Goal: Task Accomplishment & Management: Complete application form

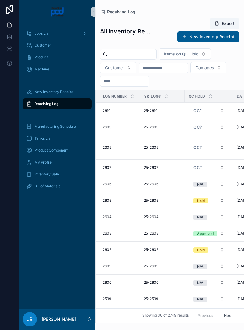
scroll to position [0, 180]
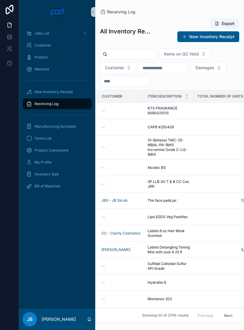
click at [65, 87] on div "New Inventory Receipt" at bounding box center [57, 92] width 62 height 10
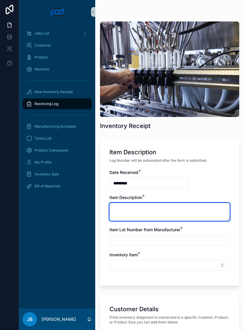
click at [153, 205] on textarea "scrollable content" at bounding box center [170, 212] width 120 height 18
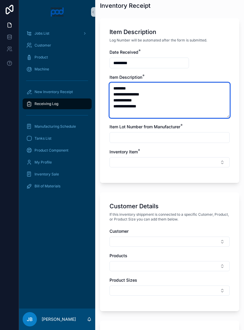
scroll to position [120, 0]
click at [160, 103] on textarea "**********" at bounding box center [170, 99] width 120 height 35
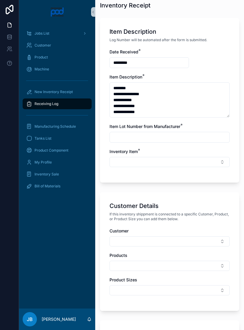
click at [162, 133] on input "scrollable content" at bounding box center [170, 137] width 120 height 8
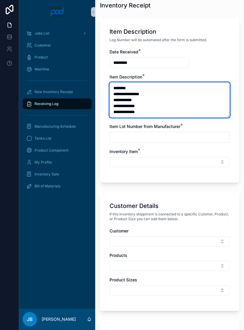
click at [171, 105] on textarea "**********" at bounding box center [170, 99] width 120 height 35
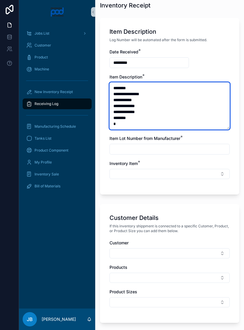
click at [158, 104] on textarea "**********" at bounding box center [170, 105] width 120 height 47
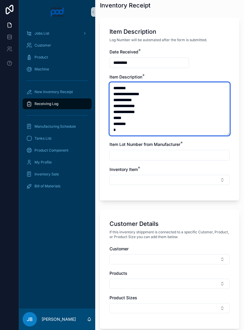
click at [123, 109] on textarea "**********" at bounding box center [170, 108] width 120 height 53
click at [137, 110] on textarea "**********" at bounding box center [170, 108] width 120 height 53
click at [141, 115] on textarea "**********" at bounding box center [170, 108] width 120 height 53
click at [128, 123] on textarea "**********" at bounding box center [170, 108] width 120 height 53
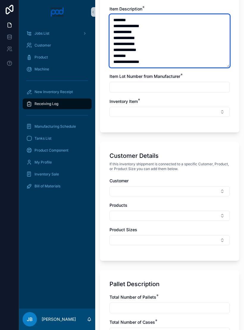
scroll to position [193, 0]
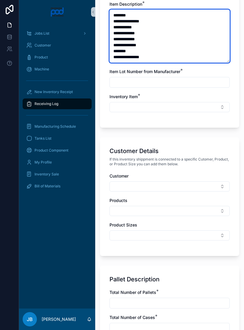
type textarea "**********"
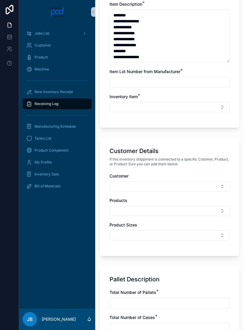
click at [187, 78] on input "scrollable content" at bounding box center [170, 82] width 120 height 8
type input "*"
click at [153, 102] on button "Select Button" at bounding box center [170, 107] width 120 height 10
type input "*"
click at [143, 122] on button "Create New" at bounding box center [169, 121] width 115 height 6
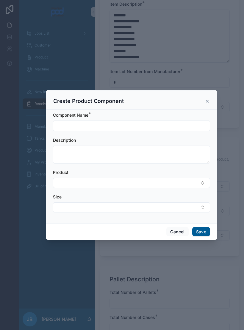
click at [209, 99] on icon "scrollable content" at bounding box center [207, 101] width 5 height 5
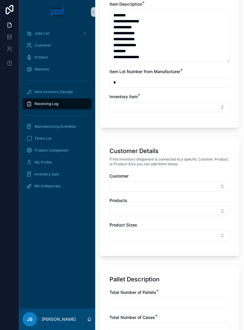
click at [218, 102] on button "Select Button" at bounding box center [170, 107] width 120 height 10
click at [174, 106] on input "**********" at bounding box center [174, 109] width 106 height 11
click at [134, 109] on input "**********" at bounding box center [174, 109] width 106 height 11
click at [145, 106] on input "**********" at bounding box center [174, 109] width 106 height 11
type input "**********"
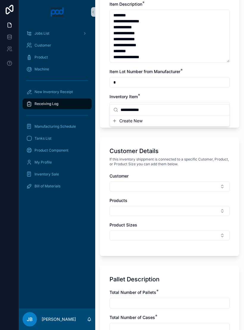
click at [224, 102] on button "Select Button" at bounding box center [170, 107] width 120 height 10
click at [175, 102] on button "Select Button" at bounding box center [170, 107] width 120 height 10
click at [135, 120] on span "Create New" at bounding box center [131, 121] width 23 height 6
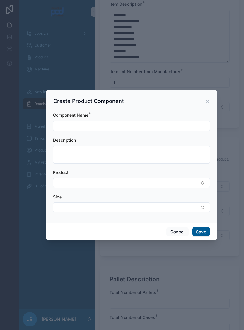
click at [114, 125] on input "scrollable content" at bounding box center [131, 126] width 157 height 8
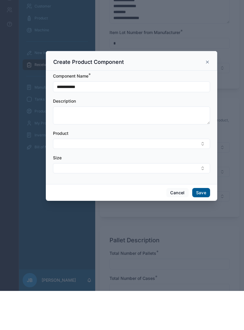
type input "**********"
click at [206, 227] on button "Save" at bounding box center [202, 232] width 18 height 10
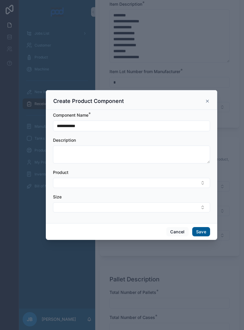
click at [203, 228] on button "Save" at bounding box center [202, 232] width 18 height 10
click at [208, 100] on icon "scrollable content" at bounding box center [207, 101] width 5 height 5
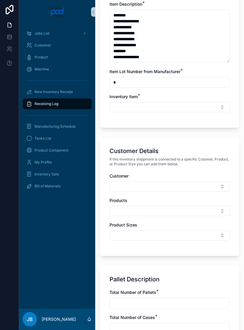
click at [197, 102] on button "Select Button" at bounding box center [170, 107] width 120 height 10
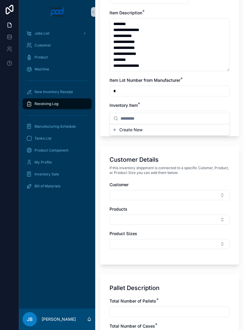
scroll to position [185, 0]
click at [169, 111] on button "Select Button" at bounding box center [170, 115] width 120 height 10
click at [176, 111] on button "Select Button" at bounding box center [170, 115] width 120 height 10
click at [134, 131] on span "Create New" at bounding box center [131, 129] width 23 height 6
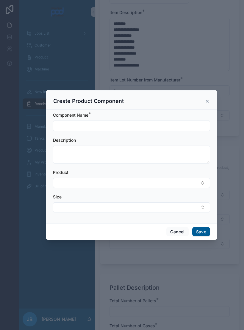
click at [162, 126] on input "scrollable content" at bounding box center [131, 126] width 157 height 8
click at [207, 99] on icon "scrollable content" at bounding box center [207, 101] width 5 height 5
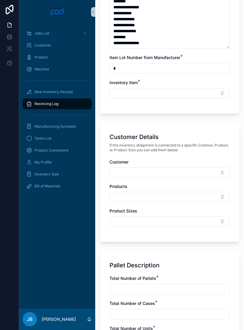
scroll to position [208, 0]
click at [182, 88] on button "Select Button" at bounding box center [170, 93] width 120 height 10
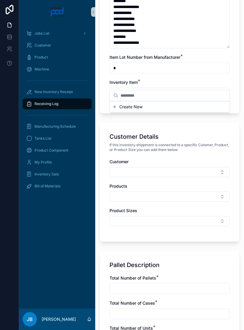
click at [173, 107] on button "Create New" at bounding box center [169, 107] width 115 height 6
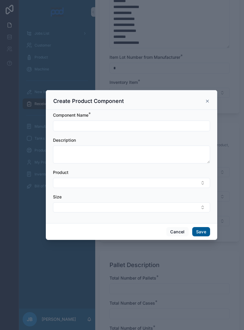
click at [166, 122] on input "scrollable content" at bounding box center [131, 126] width 157 height 8
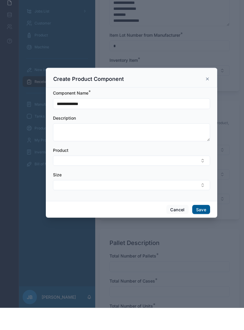
type input "**********"
click at [200, 227] on button "Save" at bounding box center [202, 232] width 18 height 10
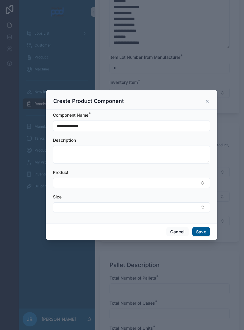
click at [200, 227] on button "Save" at bounding box center [202, 232] width 18 height 10
click at [208, 99] on icon "scrollable content" at bounding box center [207, 101] width 5 height 5
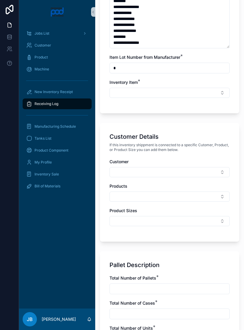
click at [177, 88] on button "Select Button" at bounding box center [170, 93] width 120 height 10
type input "*"
click at [213, 79] on div "Inventory Item *" at bounding box center [170, 82] width 120 height 6
click at [191, 88] on button "Select Button" at bounding box center [170, 93] width 120 height 10
click at [187, 79] on div "Inventory Item *" at bounding box center [170, 88] width 120 height 18
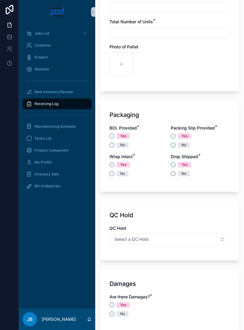
scroll to position [514, 0]
click at [111, 143] on button "No" at bounding box center [112, 145] width 5 height 5
click at [175, 134] on button "Yes" at bounding box center [173, 136] width 5 height 5
click at [174, 171] on button "No" at bounding box center [173, 173] width 5 height 5
click at [110, 162] on button "Yes" at bounding box center [112, 164] width 5 height 5
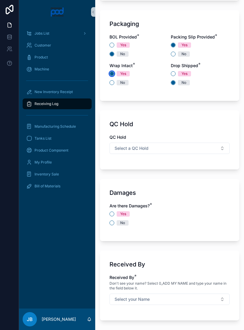
scroll to position [609, 0]
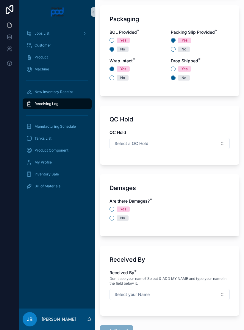
click at [108, 209] on div "Damages Are there Damages? * Yes No" at bounding box center [170, 205] width 140 height 62
click at [113, 216] on button "No" at bounding box center [112, 218] width 5 height 5
click at [175, 289] on button "Select your Name" at bounding box center [170, 294] width 120 height 11
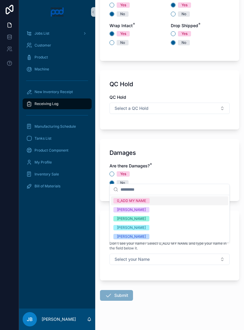
scroll to position [644, 0]
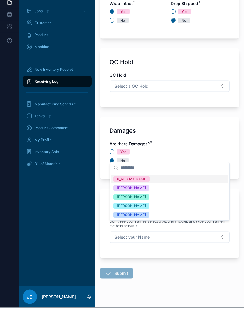
click at [135, 226] on div "[PERSON_NAME]" at bounding box center [131, 228] width 29 height 5
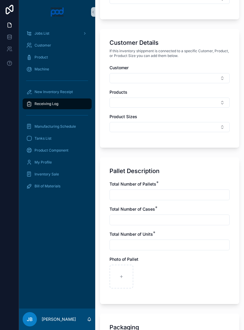
scroll to position [301, 0]
click at [189, 189] on div "scrollable content" at bounding box center [170, 194] width 120 height 11
click at [184, 191] on input "scrollable content" at bounding box center [170, 195] width 120 height 8
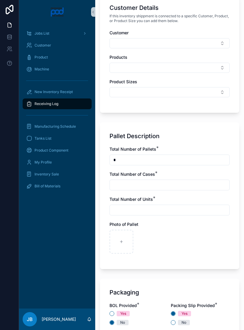
scroll to position [338, 0]
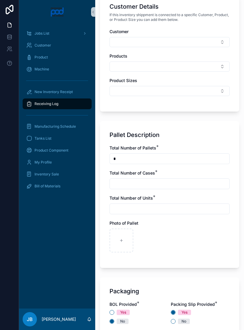
type input "*"
click at [187, 179] on input "scrollable content" at bounding box center [170, 183] width 120 height 8
type input "**"
click at [185, 205] on input "scrollable content" at bounding box center [170, 209] width 120 height 8
click at [187, 179] on input "**" at bounding box center [170, 183] width 120 height 8
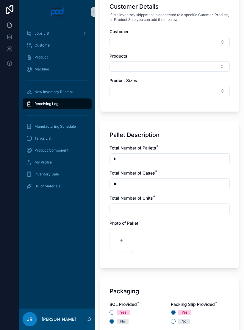
click at [179, 205] on input "scrollable content" at bounding box center [170, 209] width 120 height 8
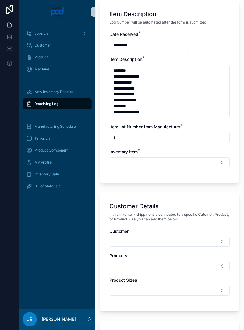
scroll to position [140, 0]
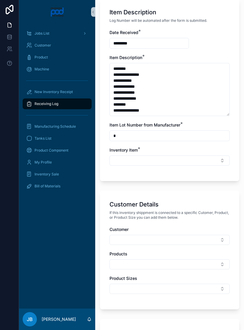
type input "**"
click at [191, 131] on input "*" at bounding box center [170, 135] width 120 height 8
type input "***"
click at [195, 155] on button "Select Button" at bounding box center [170, 160] width 120 height 10
click at [191, 177] on button "Create New" at bounding box center [169, 174] width 115 height 6
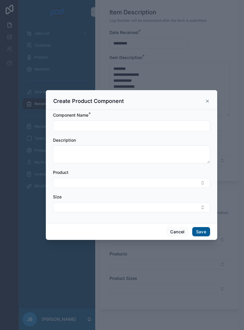
click at [172, 123] on input "scrollable content" at bounding box center [131, 126] width 157 height 8
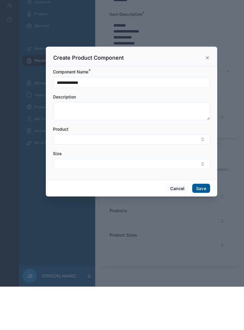
type input "**********"
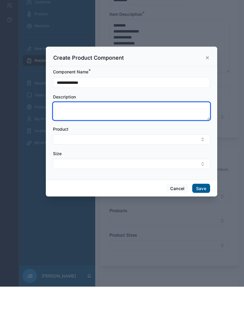
click at [181, 145] on textarea "scrollable content" at bounding box center [131, 154] width 157 height 18
type textarea "**********"
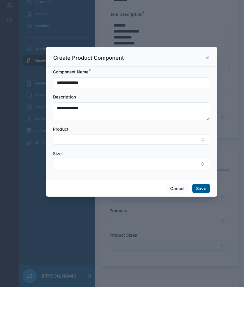
click at [201, 227] on button "Save" at bounding box center [202, 232] width 18 height 10
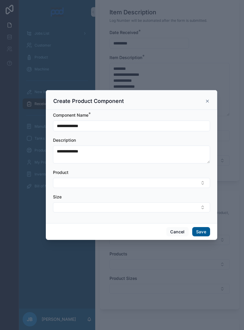
click at [206, 99] on icon "scrollable content" at bounding box center [207, 101] width 5 height 5
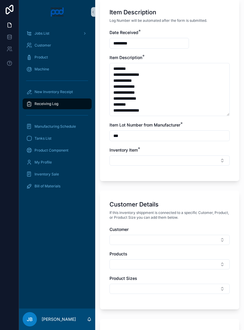
click at [191, 155] on button "Select Button" at bounding box center [170, 160] width 120 height 10
type input "***"
click at [208, 200] on div "Customer Details" at bounding box center [170, 204] width 120 height 8
click at [195, 155] on button "Select Button" at bounding box center [170, 160] width 120 height 10
click at [199, 200] on div "Customer Details" at bounding box center [170, 204] width 120 height 8
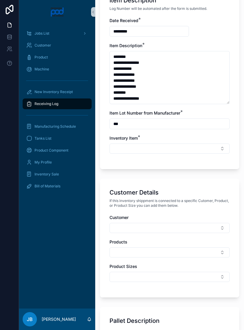
scroll to position [144, 0]
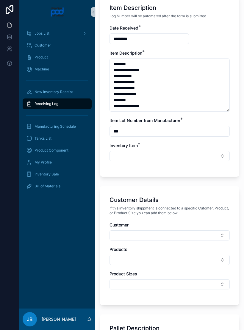
click at [180, 151] on button "Select Button" at bounding box center [170, 156] width 120 height 10
click at [115, 157] on icon "scrollable content" at bounding box center [116, 158] width 5 height 5
click at [156, 169] on button "Create New" at bounding box center [169, 170] width 115 height 6
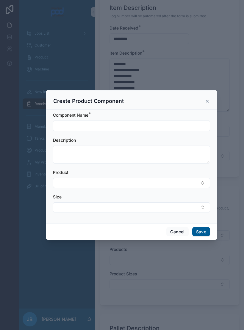
click at [160, 123] on input "scrollable content" at bounding box center [131, 126] width 157 height 8
type input "*"
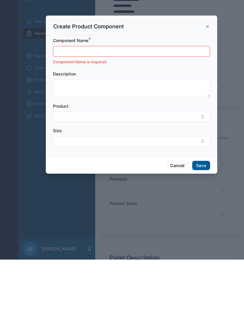
click at [179, 231] on button "Cancel" at bounding box center [178, 236] width 22 height 10
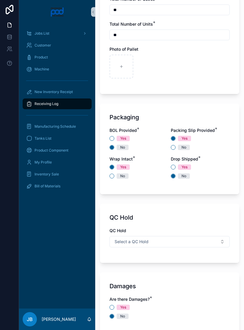
scroll to position [512, 0]
click at [64, 15] on img "scrollable content" at bounding box center [57, 12] width 14 height 10
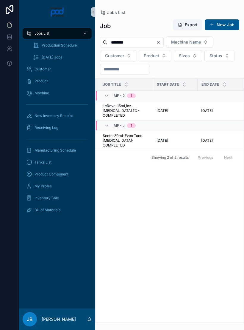
click at [91, 15] on button "scrollable content" at bounding box center [93, 12] width 4 height 10
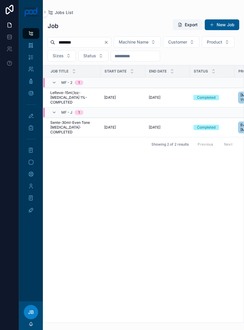
click at [49, 13] on icon "scrollable content" at bounding box center [51, 13] width 6 height 6
click at [10, 69] on button at bounding box center [9, 63] width 19 height 17
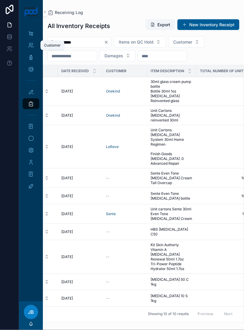
scroll to position [1, 0]
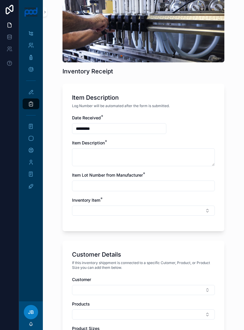
scroll to position [54, 0]
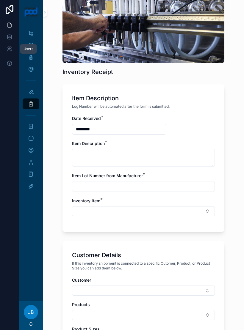
click at [13, 52] on link at bounding box center [9, 49] width 19 height 12
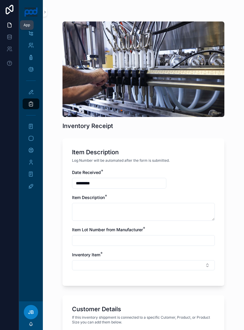
click at [31, 27] on div "App" at bounding box center [27, 25] width 14 height 10
click at [32, 92] on icon "scrollable content" at bounding box center [31, 92] width 6 height 6
click at [31, 93] on icon "scrollable content" at bounding box center [31, 92] width 6 height 6
click at [28, 97] on link "New Inventory Receipt" at bounding box center [31, 91] width 17 height 11
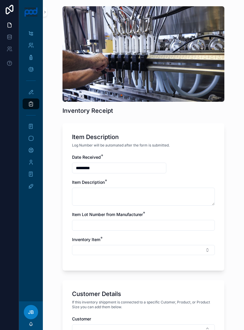
click at [213, 262] on div "Item Description Log Number will be automated after the form is submitted. Date…" at bounding box center [144, 196] width 162 height 147
click at [204, 252] on button "Select Button" at bounding box center [143, 250] width 143 height 10
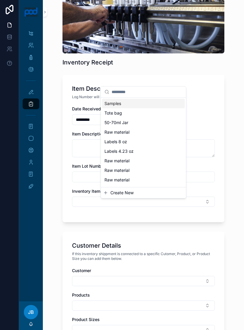
scroll to position [67, 0]
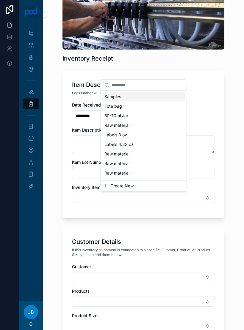
click at [135, 127] on div "Raw material" at bounding box center [143, 125] width 83 height 10
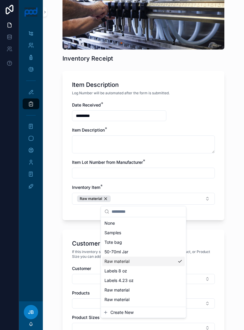
click at [104, 197] on div "Raw material" at bounding box center [94, 198] width 34 height 7
